Goal: Task Accomplishment & Management: Complete application form

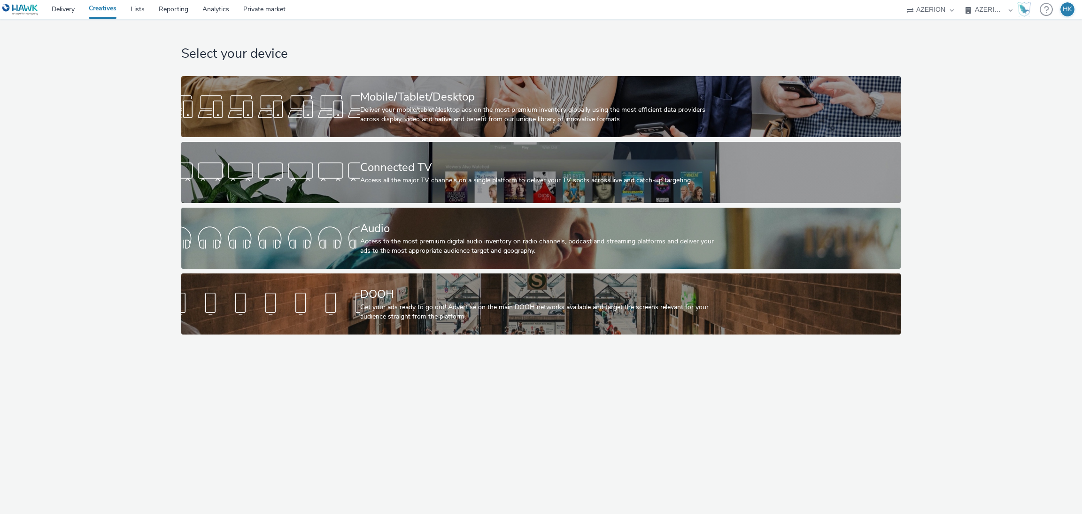
select select "79162ed7-0017-4339-93b0-3399b708648f"
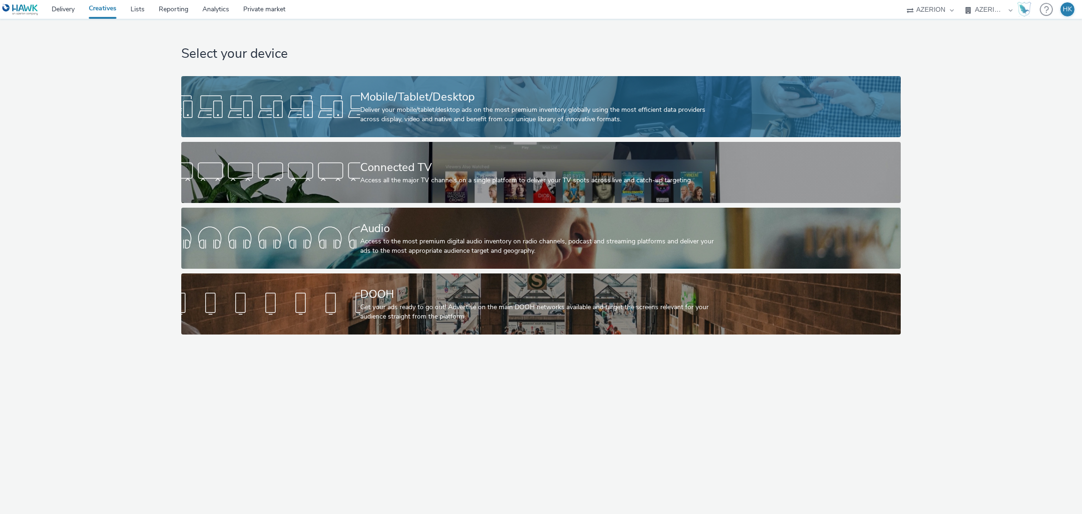
click at [448, 90] on div "Mobile/Tablet/Desktop" at bounding box center [539, 97] width 358 height 16
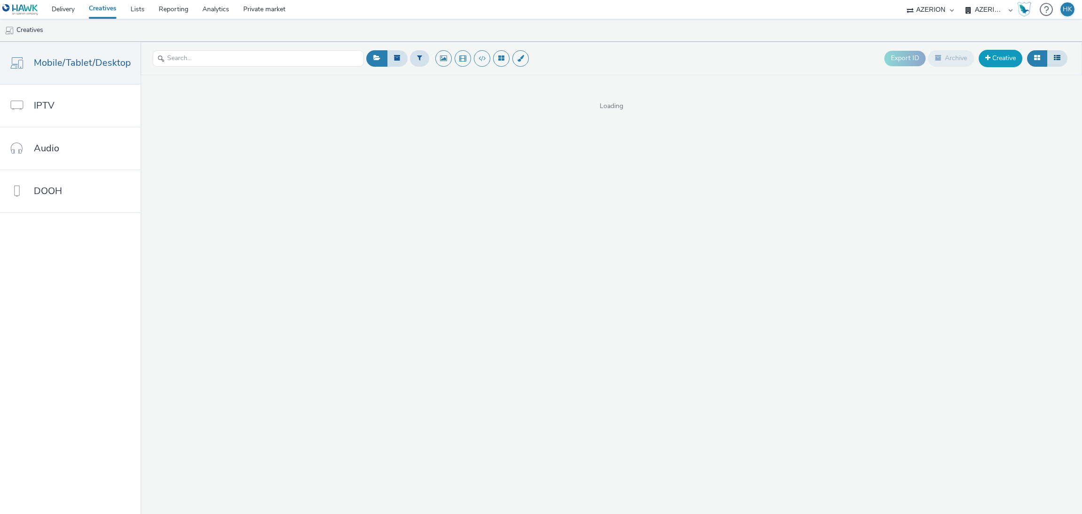
click at [1013, 55] on link "Creative" at bounding box center [1001, 58] width 44 height 17
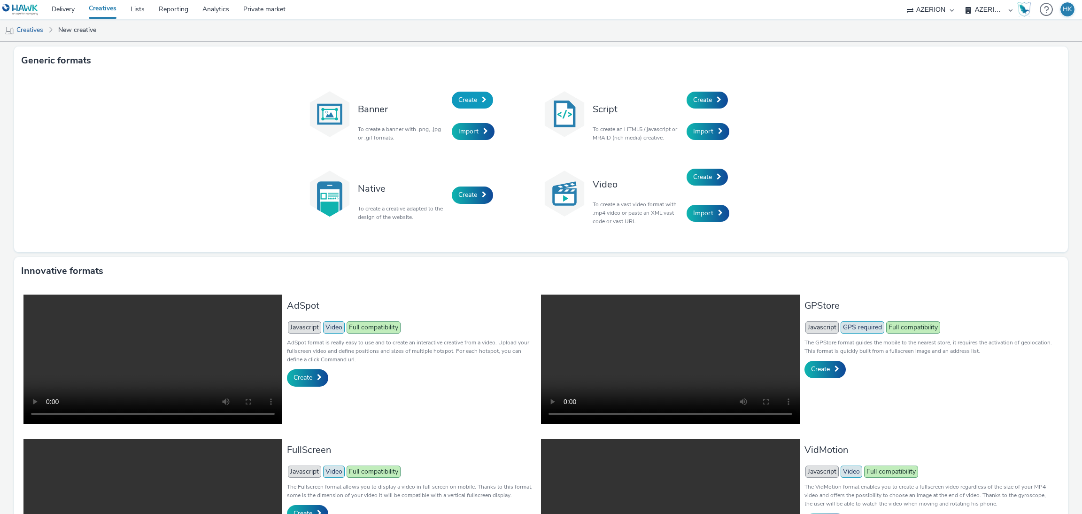
click at [472, 95] on span "Create" at bounding box center [467, 99] width 19 height 9
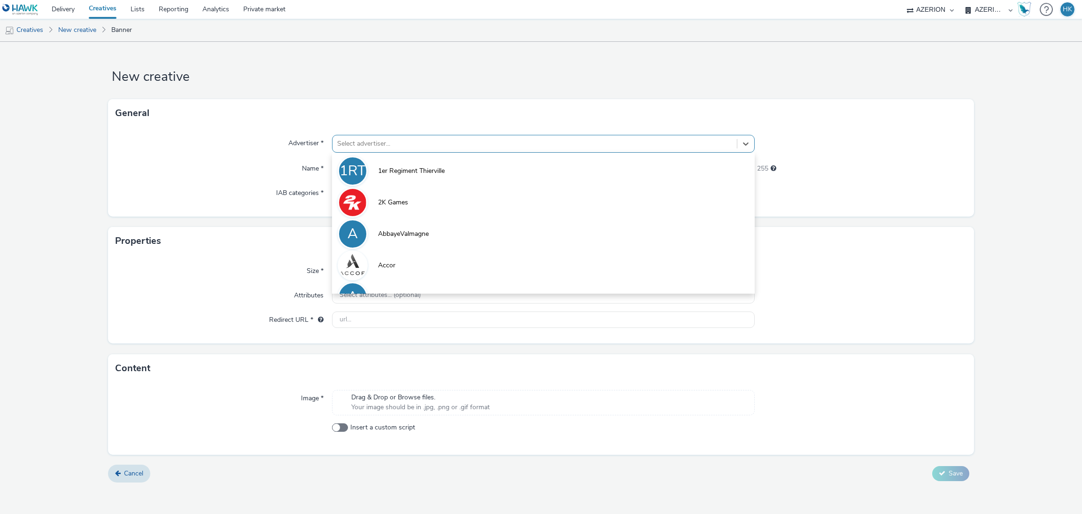
click at [434, 143] on div at bounding box center [534, 143] width 395 height 11
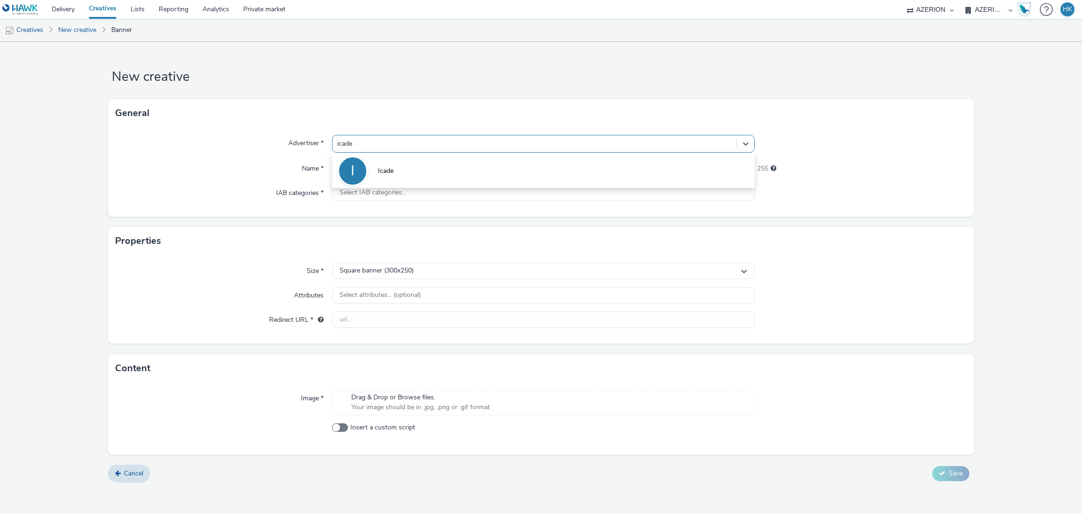
type input "icade"
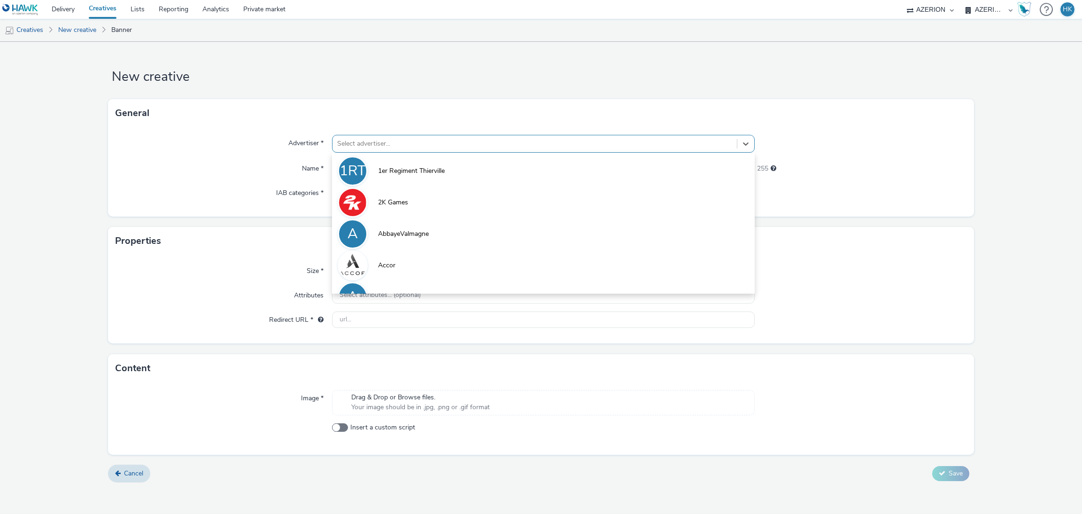
click at [480, 144] on div at bounding box center [534, 143] width 395 height 11
type input "icade"
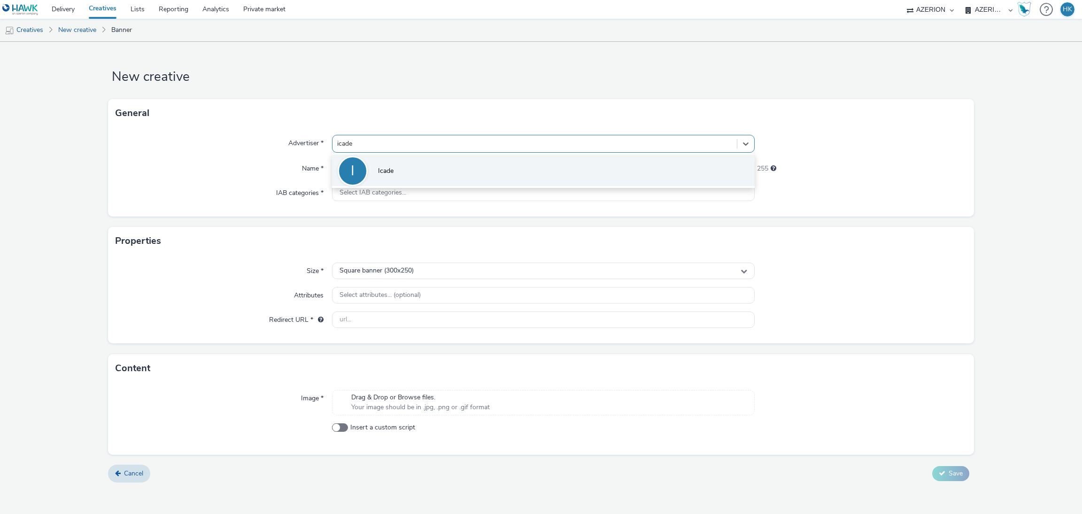
click at [461, 164] on li "I Icade" at bounding box center [543, 170] width 423 height 31
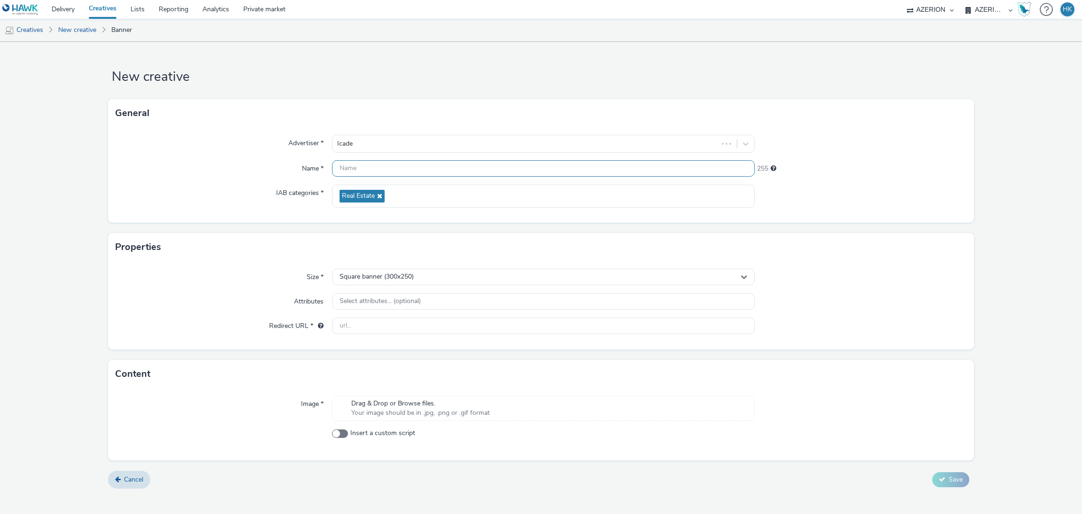
click at [415, 169] on input "text" at bounding box center [543, 168] width 423 height 16
paste input "cadePromotion_PrgToulouse_MobileRCS_Oct_2025"
type input "cadePromotion_PrgToulouse_MobileRCS_Oct_2025 | Interstitial"
click at [422, 274] on div "Square banner (300x250)" at bounding box center [543, 277] width 423 height 16
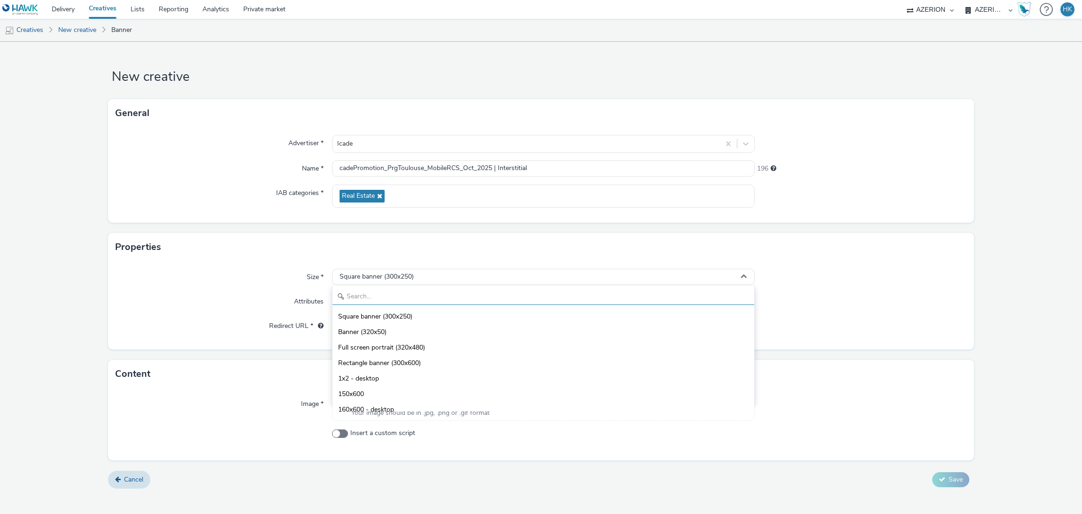
click at [419, 293] on input "text" at bounding box center [544, 296] width 422 height 16
type input "320"
click at [422, 328] on span "Full screen portrait (320x480)" at bounding box center [381, 331] width 87 height 9
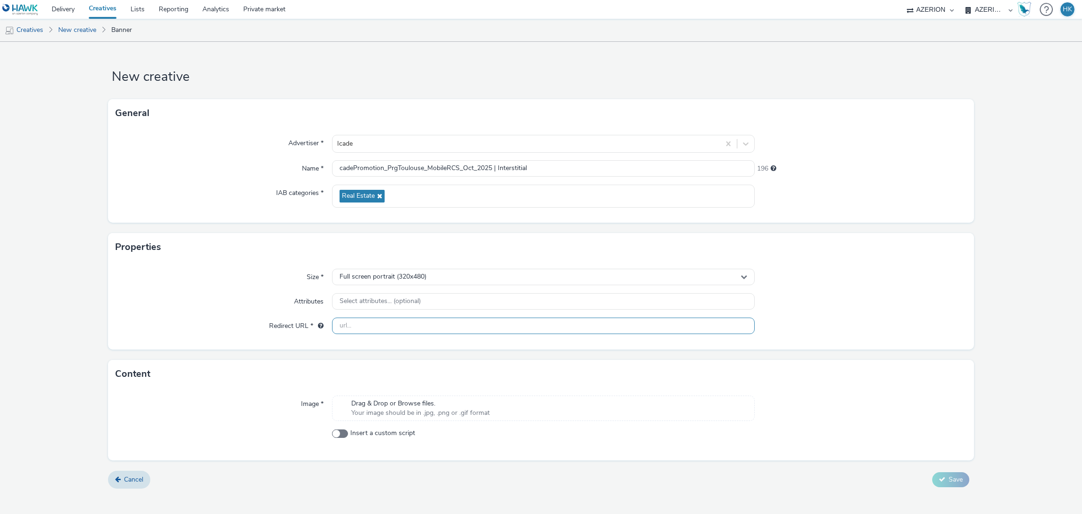
click at [413, 327] on input "text" at bounding box center [543, 326] width 423 height 16
paste input "[URL][DOMAIN_NAME]"
type input "[URL][DOMAIN_NAME]"
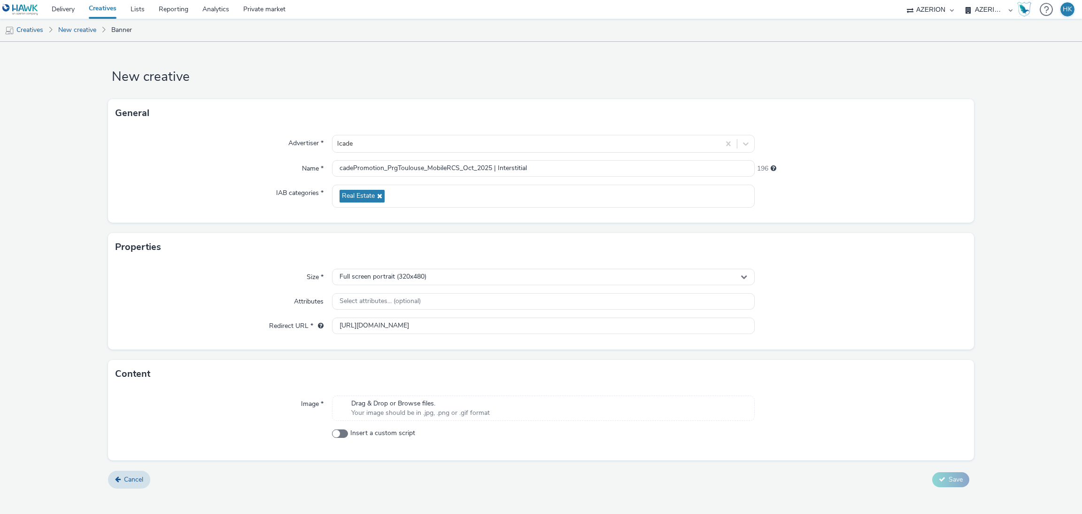
click at [498, 412] on div "Drag & Drop or Browse files. Your image should be in .jpg, .png or .gif format" at bounding box center [543, 407] width 423 height 25
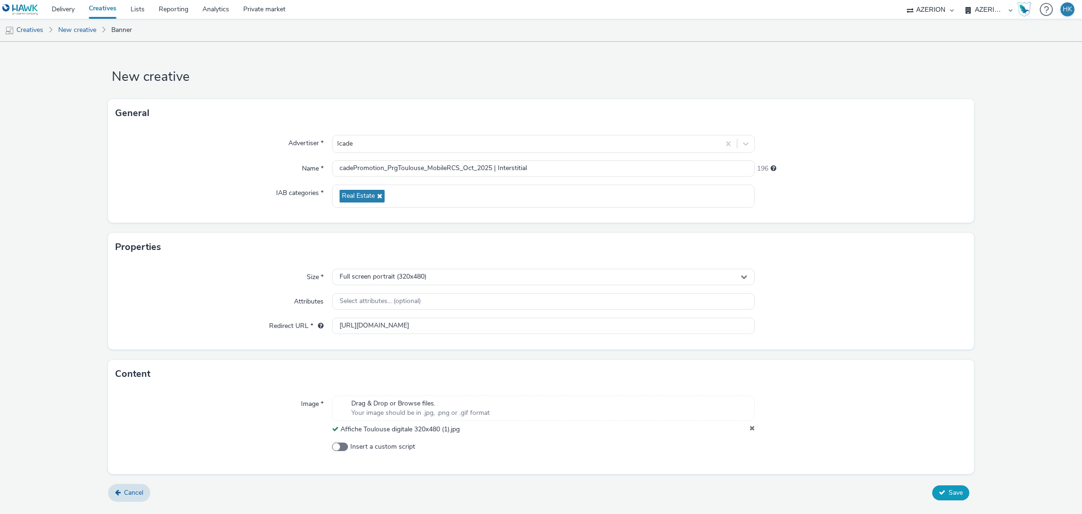
click at [954, 493] on span "Save" at bounding box center [956, 492] width 14 height 9
